Goal: Task Accomplishment & Management: Manage account settings

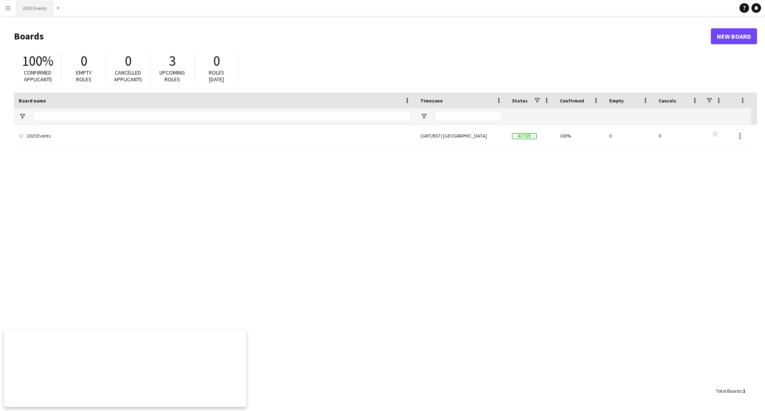
click at [33, 8] on button "2025 Events Close" at bounding box center [34, 8] width 37 height 16
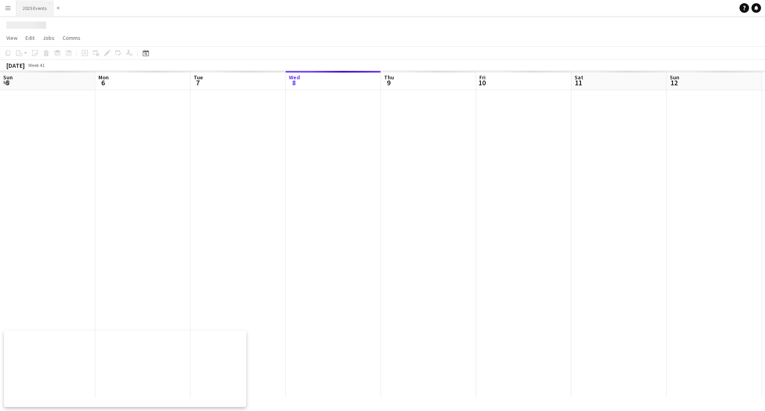
scroll to position [0, 190]
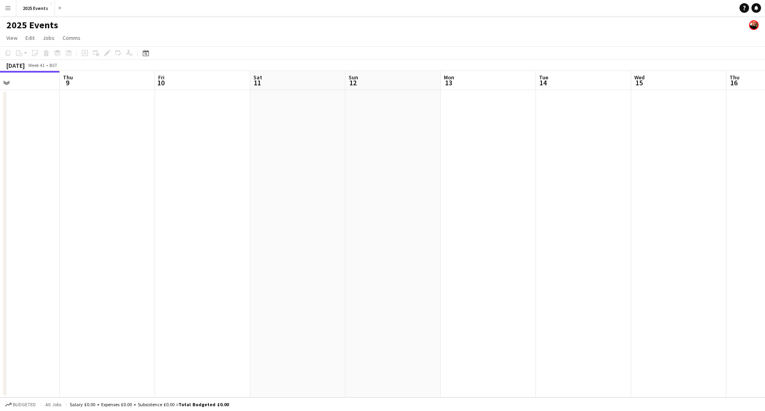
drag, startPoint x: 188, startPoint y: 214, endPoint x: 104, endPoint y: 206, distance: 83.6
click at [86, 206] on app-calendar-viewport "Sun 5 Mon 6 Tue 7 Wed 8 Thu 9 Fri 10 Sat 11 Sun 12 Mon 13 Tue 14 Wed 15 Thu 16 …" at bounding box center [382, 234] width 765 height 326
drag, startPoint x: 320, startPoint y: 200, endPoint x: 201, endPoint y: 194, distance: 119.6
click at [188, 195] on app-calendar-viewport "Mon 6 Tue 7 Wed 8 Thu 9 Fri 10 Sat 11 Sun 12 Mon 13 Tue 14 Wed 15 Thu 16 Fri 17…" at bounding box center [382, 234] width 765 height 326
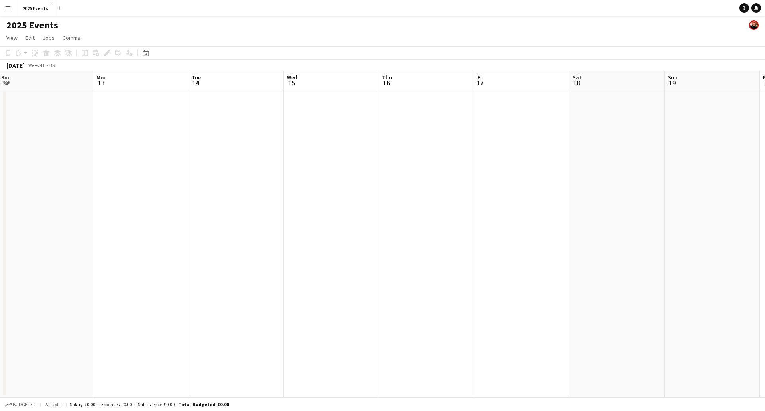
drag, startPoint x: 333, startPoint y: 178, endPoint x: 352, endPoint y: 182, distance: 19.4
click at [243, 184] on app-calendar-viewport "Fri 10 Sat 11 Sun 12 Mon 13 Tue 14 Wed 15 Thu 16 Fri 17 Sat 18 Sun 19 Mon 20 Tu…" at bounding box center [382, 234] width 765 height 326
click at [224, 186] on app-calendar-viewport "Fri 10 Sat 11 Sun 12 Mon 13 Tue 14 Wed 15 Thu 16 Fri 17 Sat 18 Sun 19 Mon 20 Tu…" at bounding box center [382, 234] width 765 height 326
drag, startPoint x: 337, startPoint y: 176, endPoint x: 318, endPoint y: 187, distance: 22.5
click at [246, 183] on app-calendar-viewport "Thu 16 Fri 17 Sat 18 Sun 19 Mon 20 Tue 21 Wed 22 Thu 23 Fri 24 Sat 25 Sun 26 Mo…" at bounding box center [382, 234] width 765 height 326
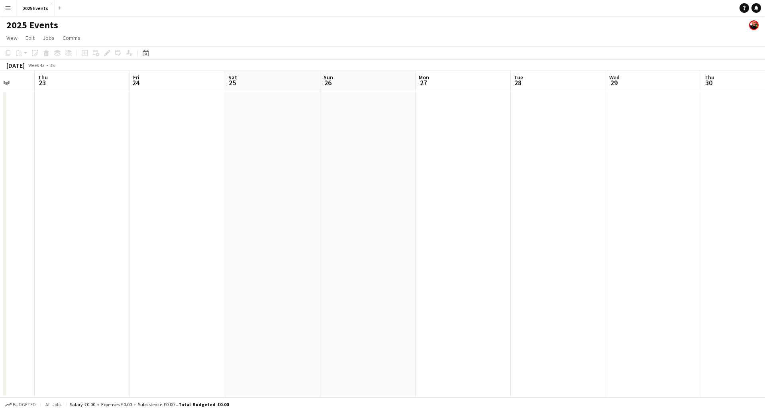
drag, startPoint x: 260, startPoint y: 192, endPoint x: 257, endPoint y: 196, distance: 5.7
click at [173, 192] on app-calendar-viewport "Mon 20 Tue 21 Wed 22 Thu 23 Fri 24 Sat 25 Sun 26 Mon 27 Tue 28 Wed 29 Thu 30 Fr…" at bounding box center [382, 234] width 765 height 326
drag, startPoint x: 467, startPoint y: 182, endPoint x: 198, endPoint y: 184, distance: 269.2
click at [202, 184] on app-calendar-viewport "Mon 20 Tue 21 Wed 22 Thu 23 Fri 24 Sat 25 Sun 26 Mon 27 Tue 28 Wed 29 Thu 30 Fr…" at bounding box center [382, 234] width 765 height 326
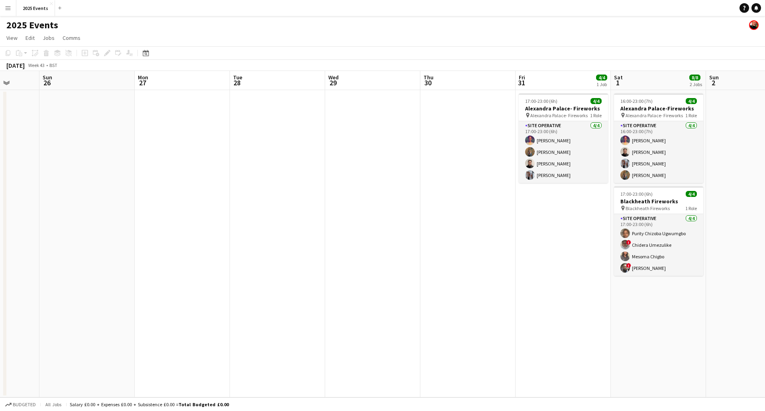
scroll to position [0, 275]
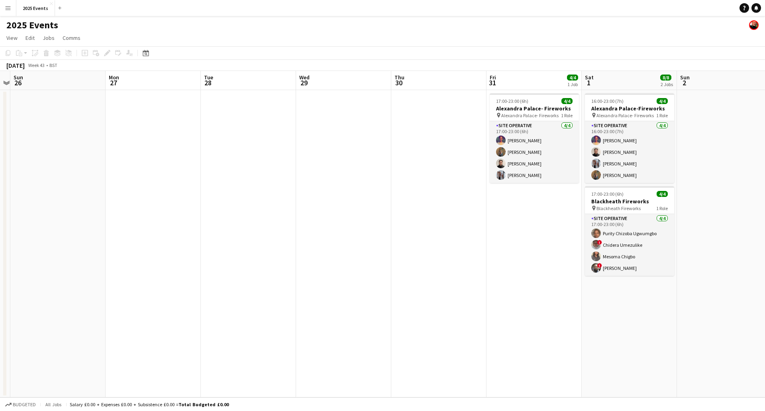
drag, startPoint x: 474, startPoint y: 188, endPoint x: 376, endPoint y: 182, distance: 98.1
click at [376, 182] on app-calendar-viewport "Thu 23 Fri 24 Sat 25 Sun 26 Mon 27 Tue 28 Wed 29 Thu 30 Fri 31 4/4 1 Job Sat 1 …" at bounding box center [382, 234] width 765 height 326
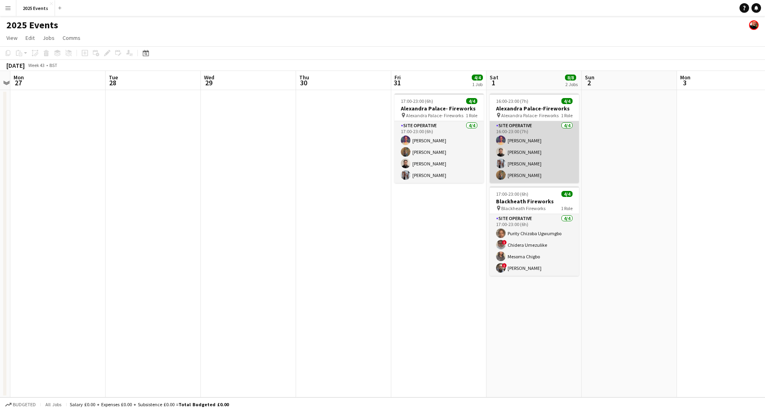
click at [499, 150] on app-user-avatar at bounding box center [501, 152] width 10 height 10
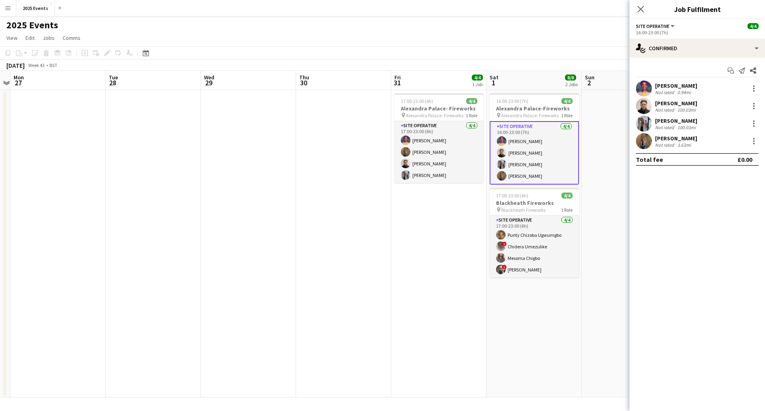
click at [642, 108] on app-user-avatar at bounding box center [644, 106] width 16 height 16
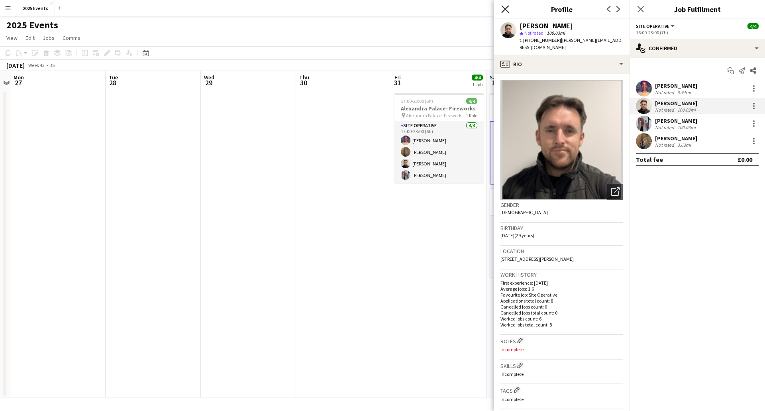
click at [504, 10] on icon at bounding box center [505, 9] width 8 height 8
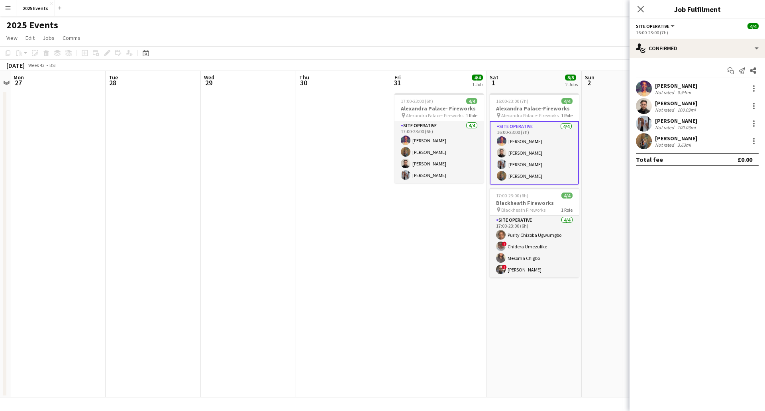
click at [343, 21] on div "2025 Events" at bounding box center [382, 23] width 765 height 15
